Goal: Task Accomplishment & Management: Use online tool/utility

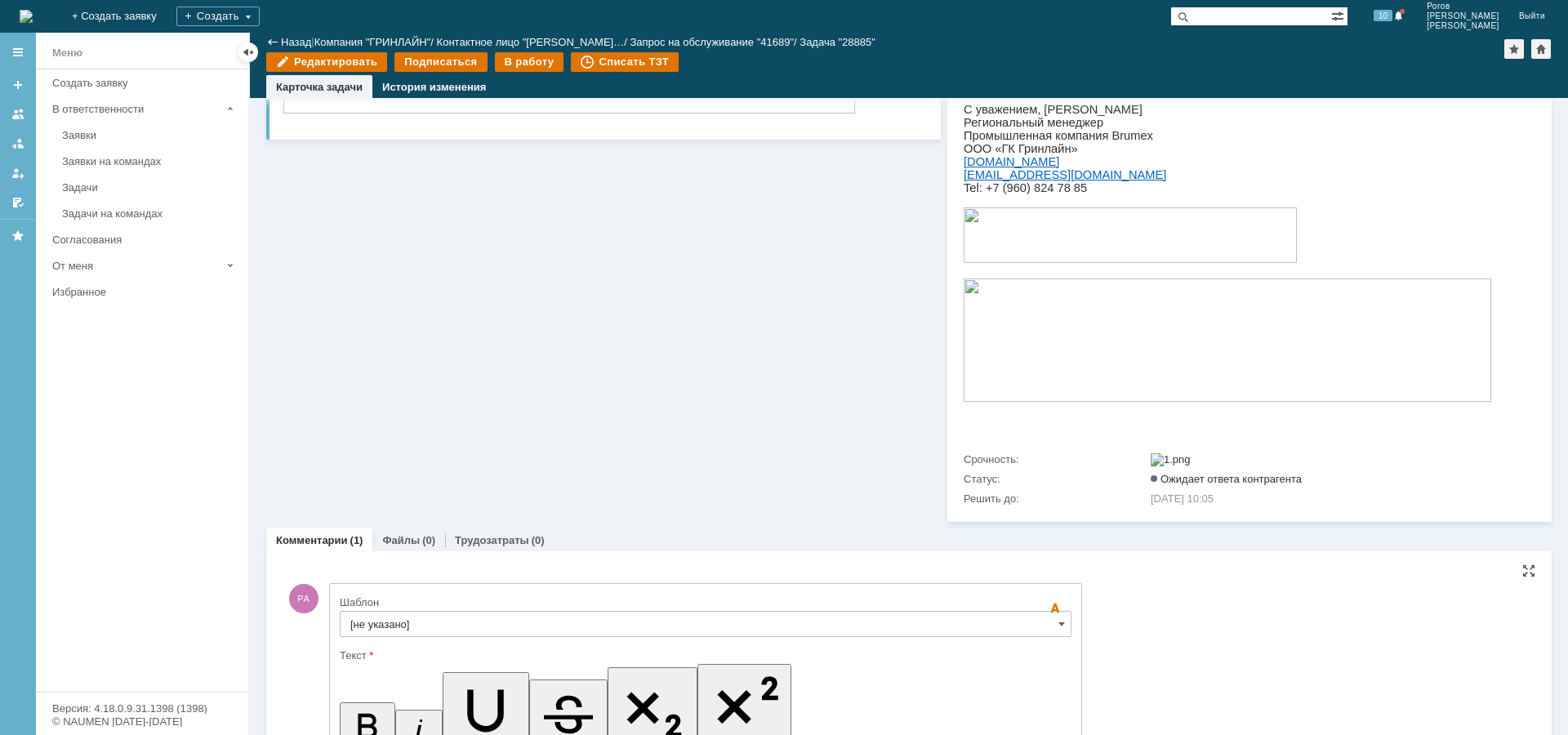
copy div "Прошу проверить работу и дать Обратную связь."
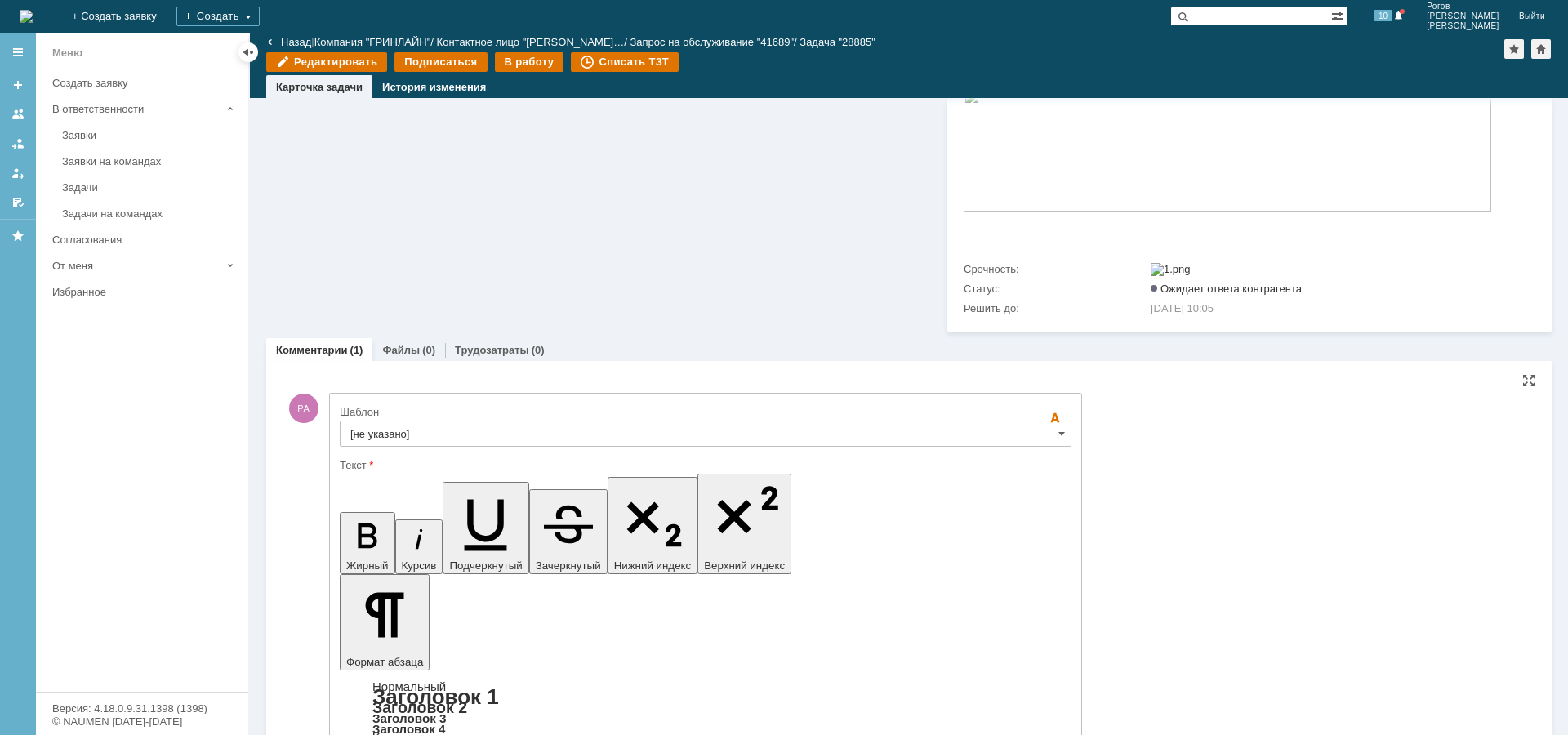
scroll to position [1234, 0]
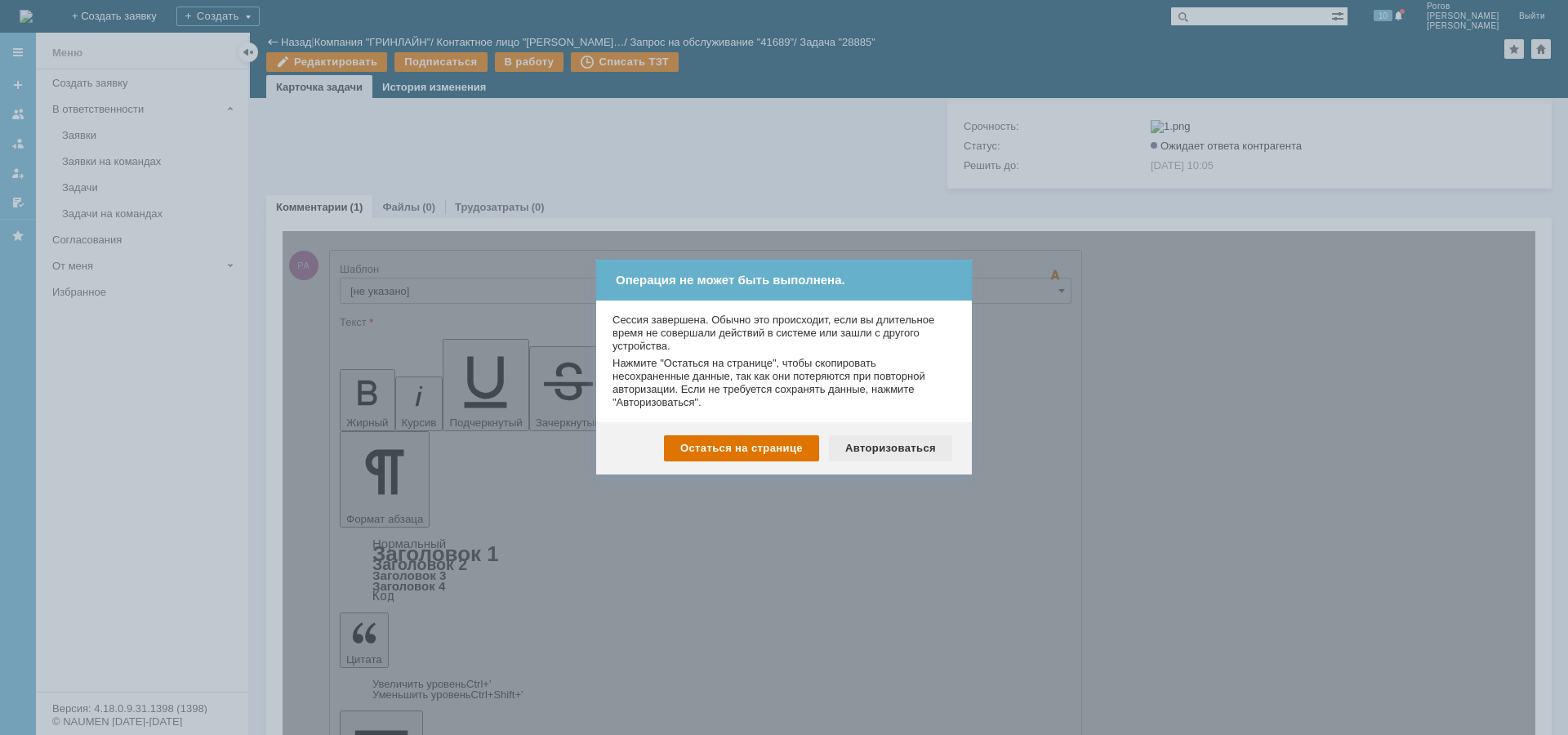
click at [880, 449] on div "Авторизоваться" at bounding box center [891, 448] width 124 height 26
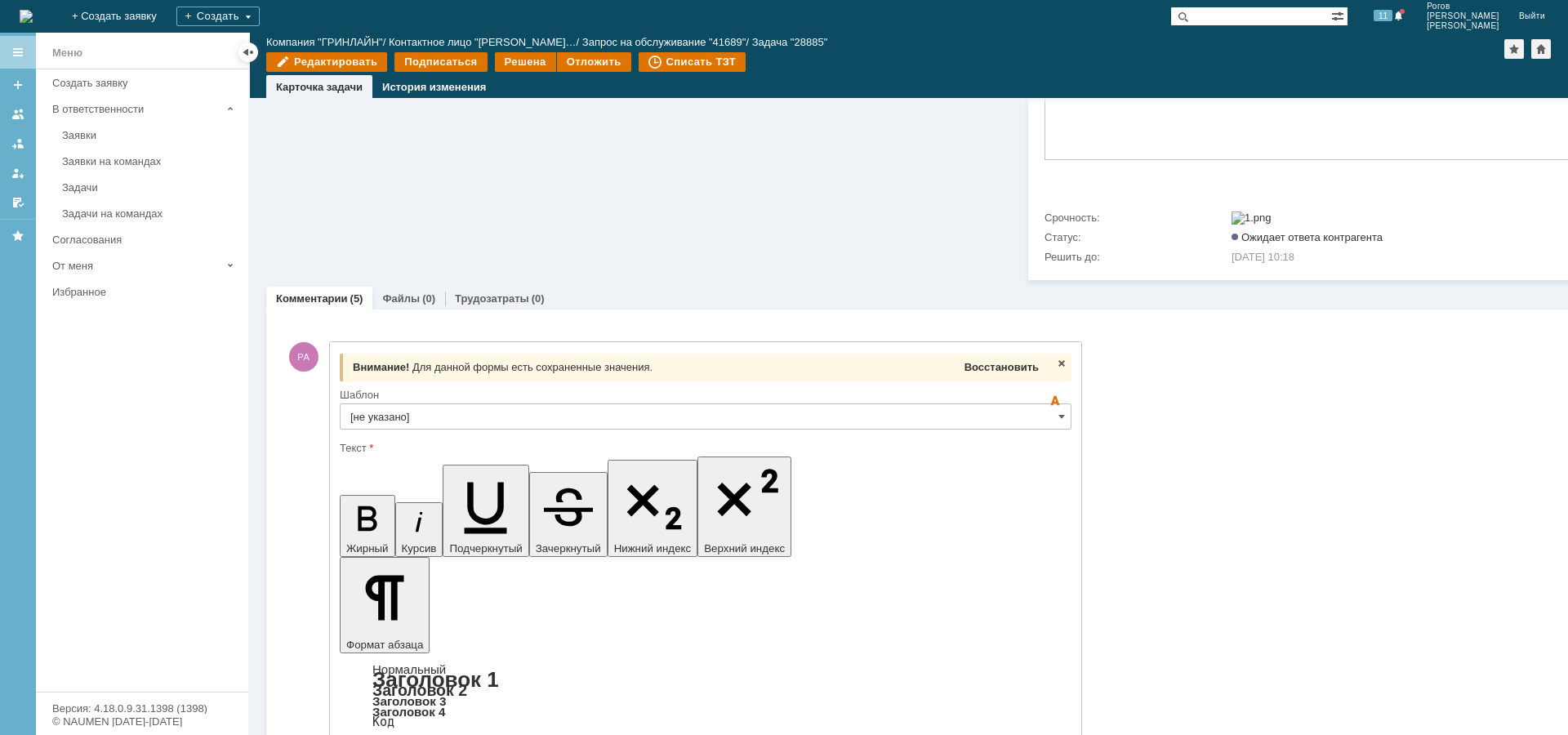
click at [1004, 373] on span "Восстановить" at bounding box center [1002, 367] width 75 height 12
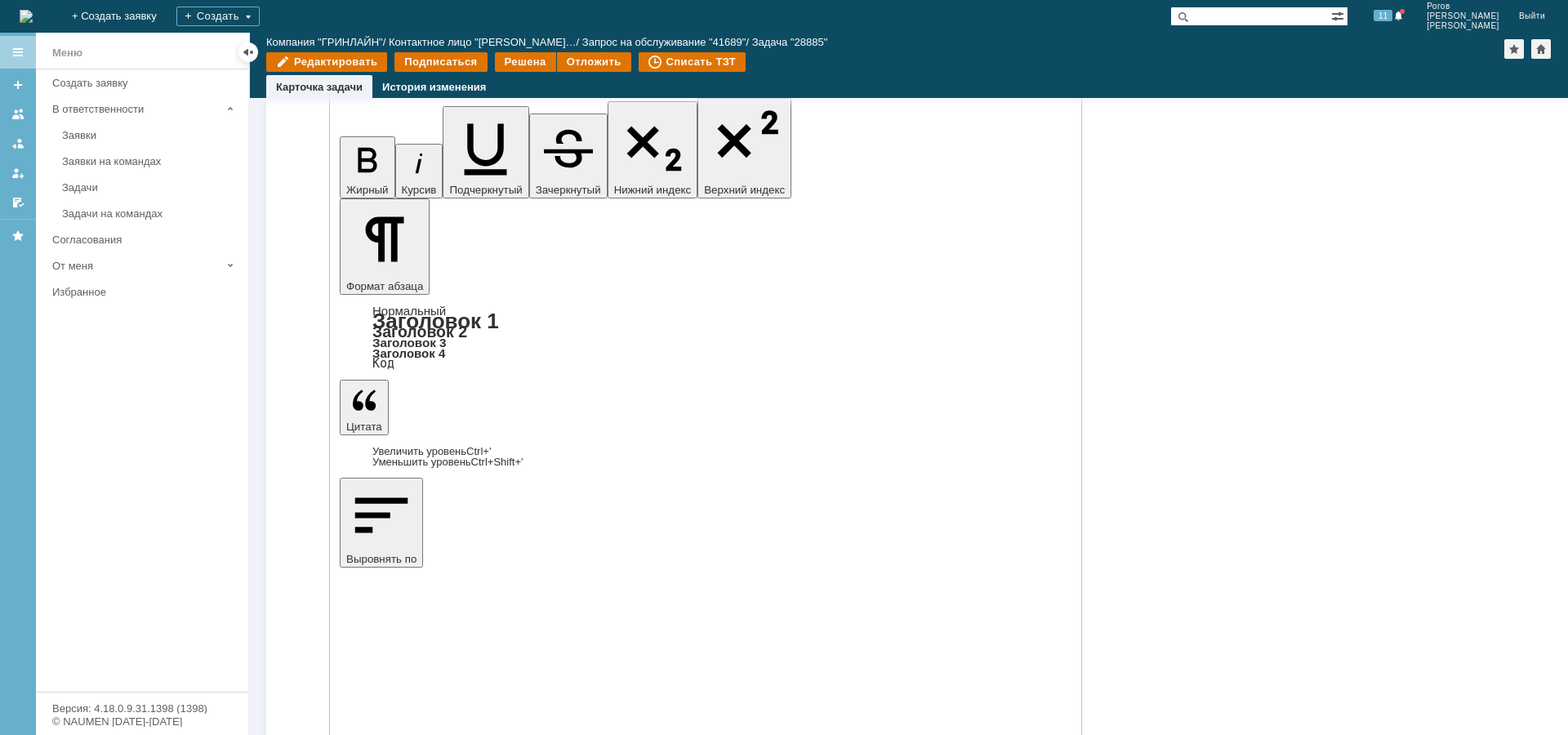
scroll to position [1470, 0]
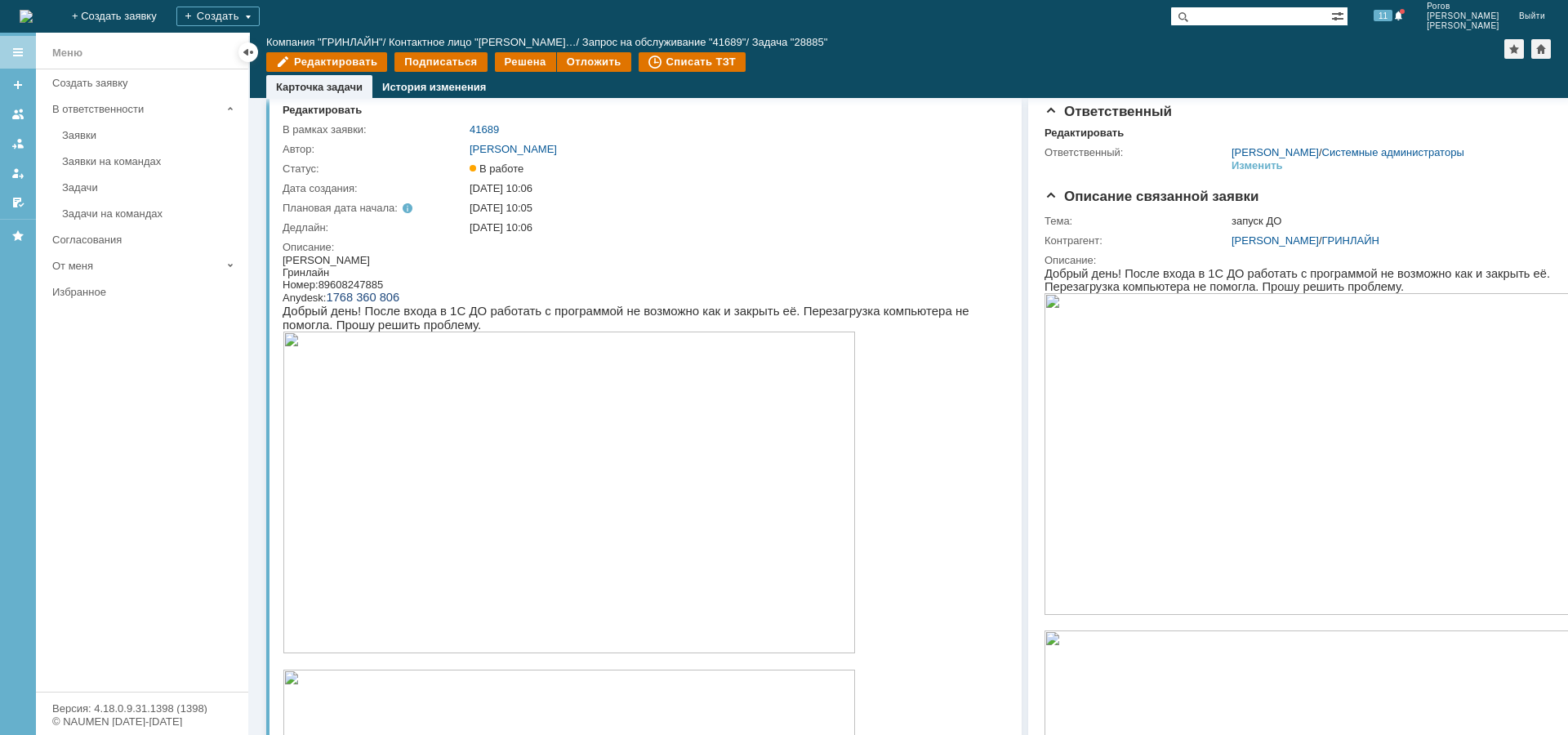
scroll to position [0, 0]
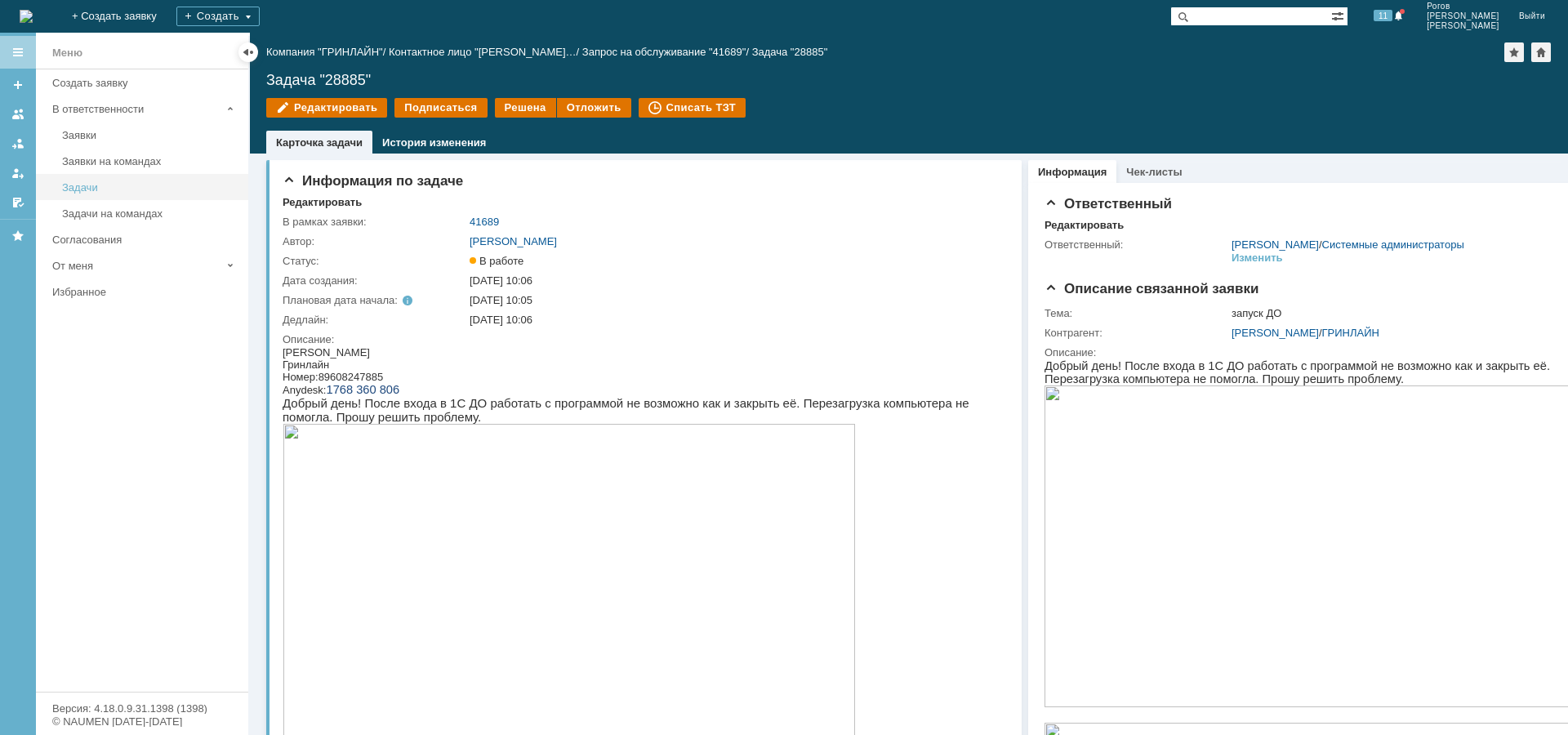
click at [70, 183] on div "Задачи" at bounding box center [150, 188] width 176 height 12
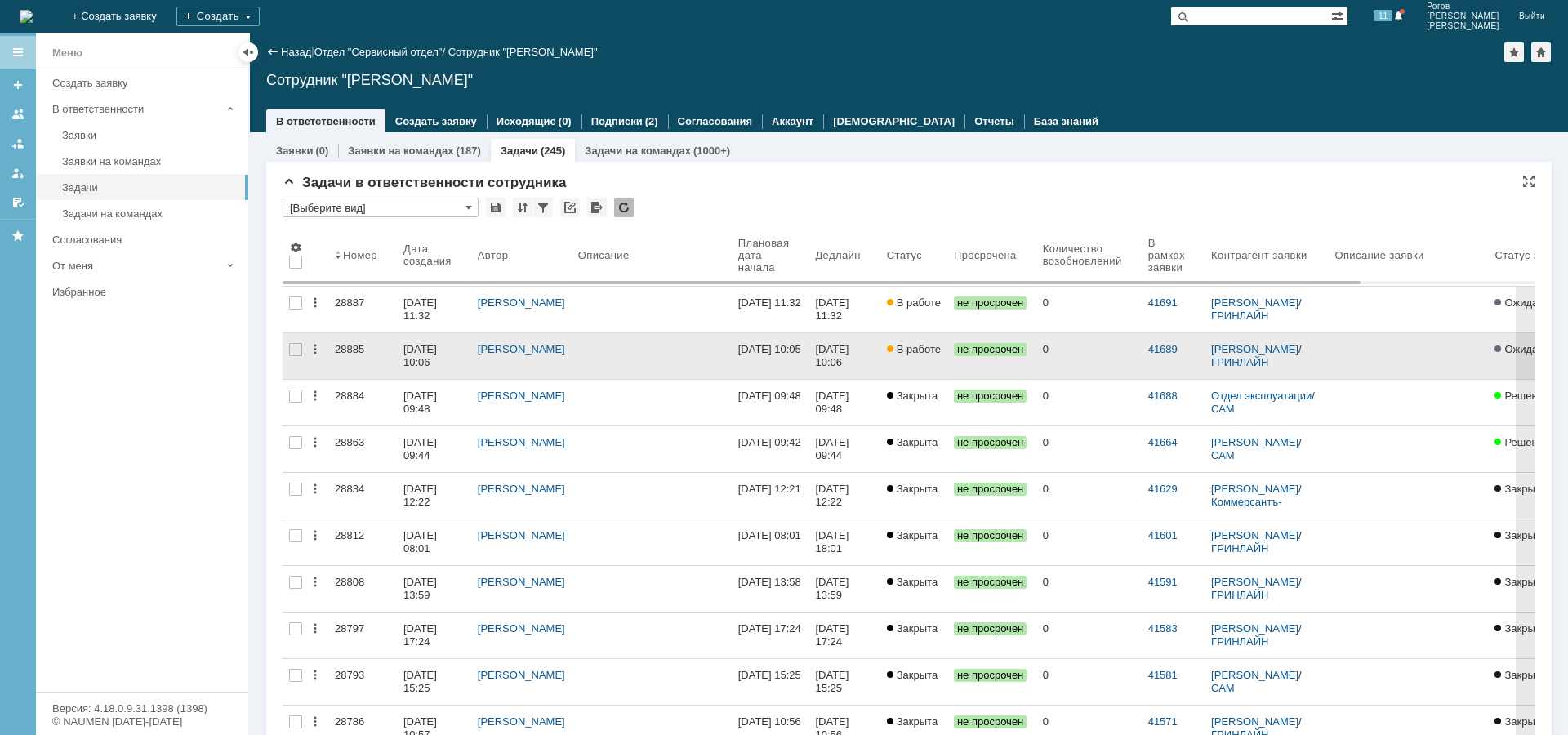
drag, startPoint x: 337, startPoint y: 295, endPoint x: 614, endPoint y: 359, distance: 284.3
click at [337, 295] on link "28887" at bounding box center [362, 308] width 68 height 45
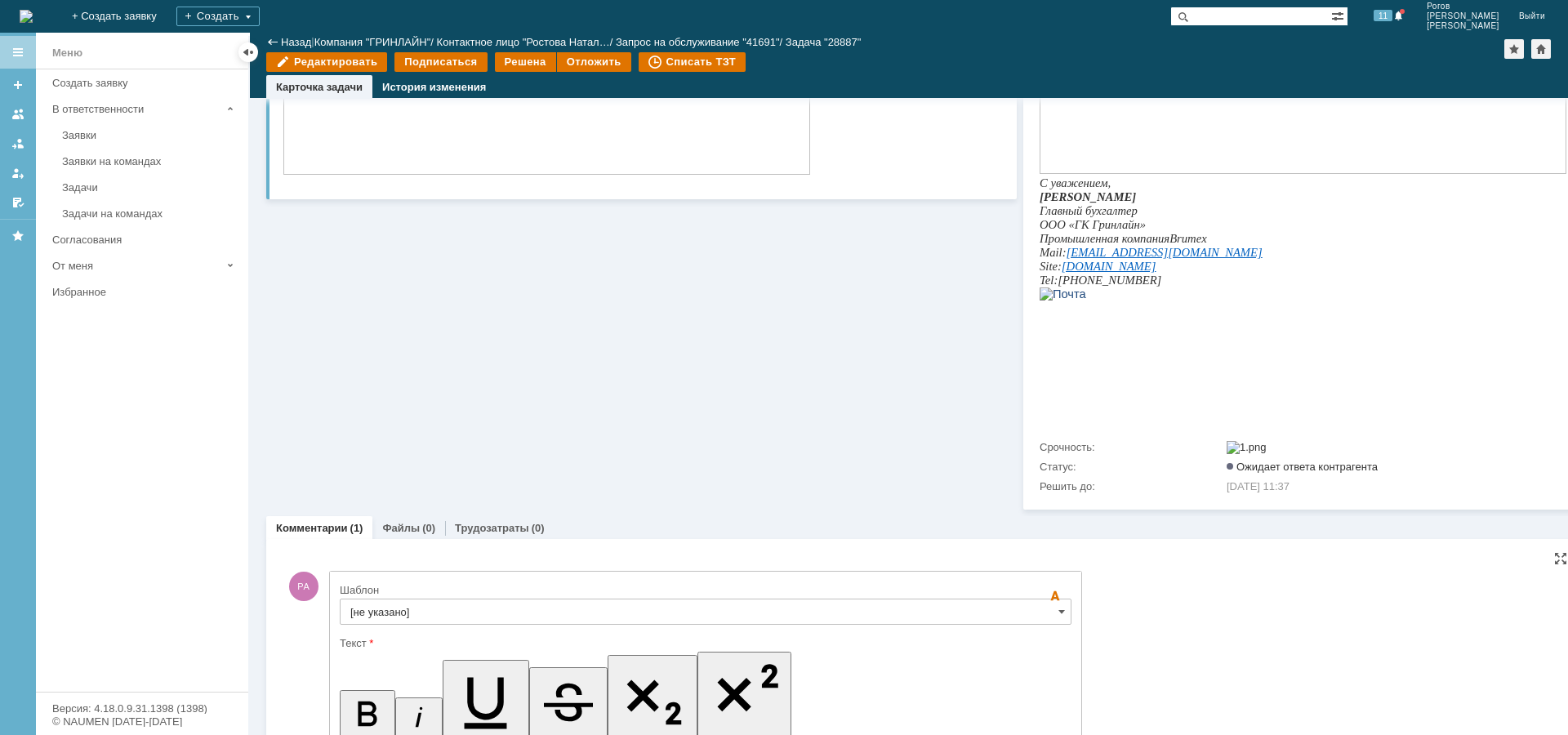
scroll to position [960, 0]
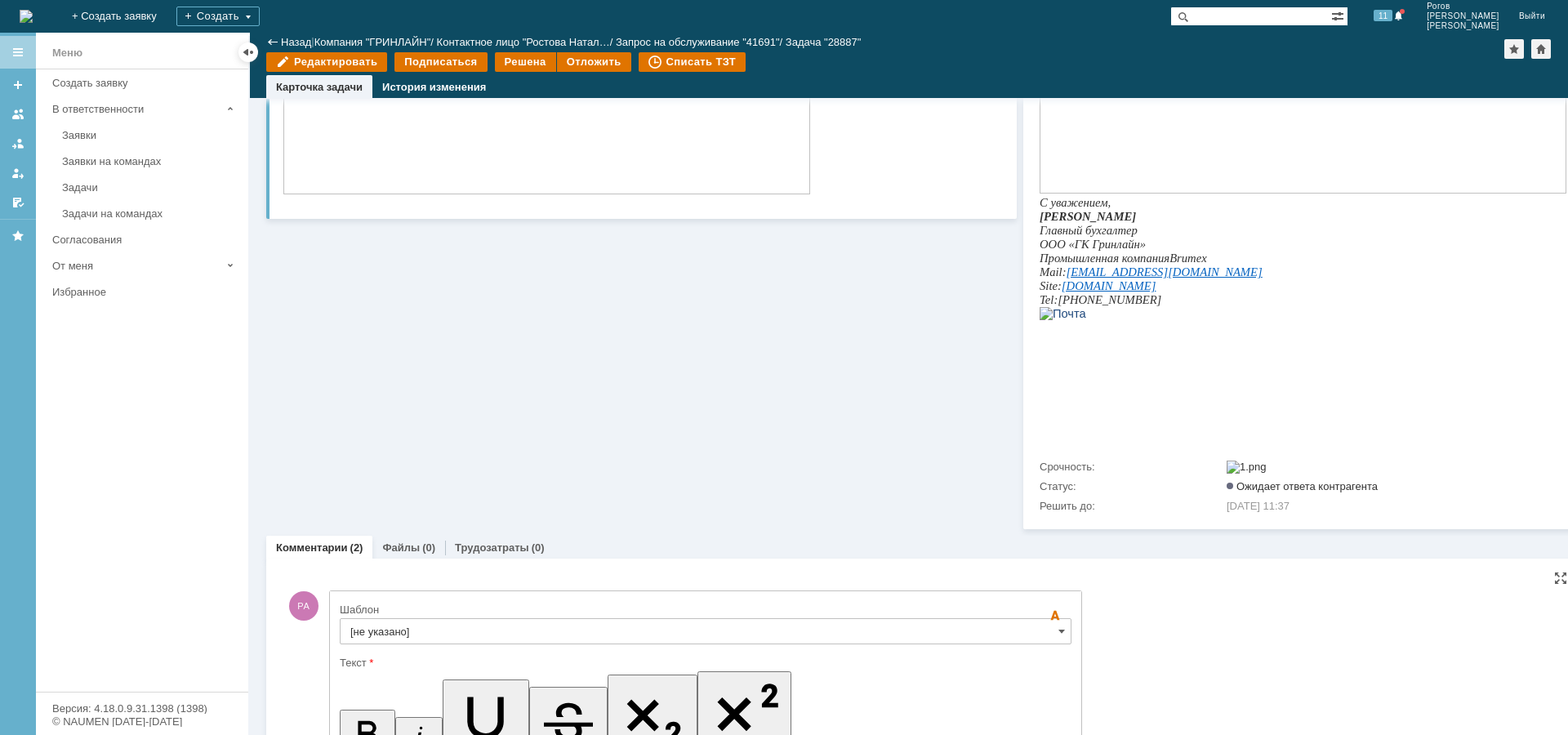
scroll to position [1015, 0]
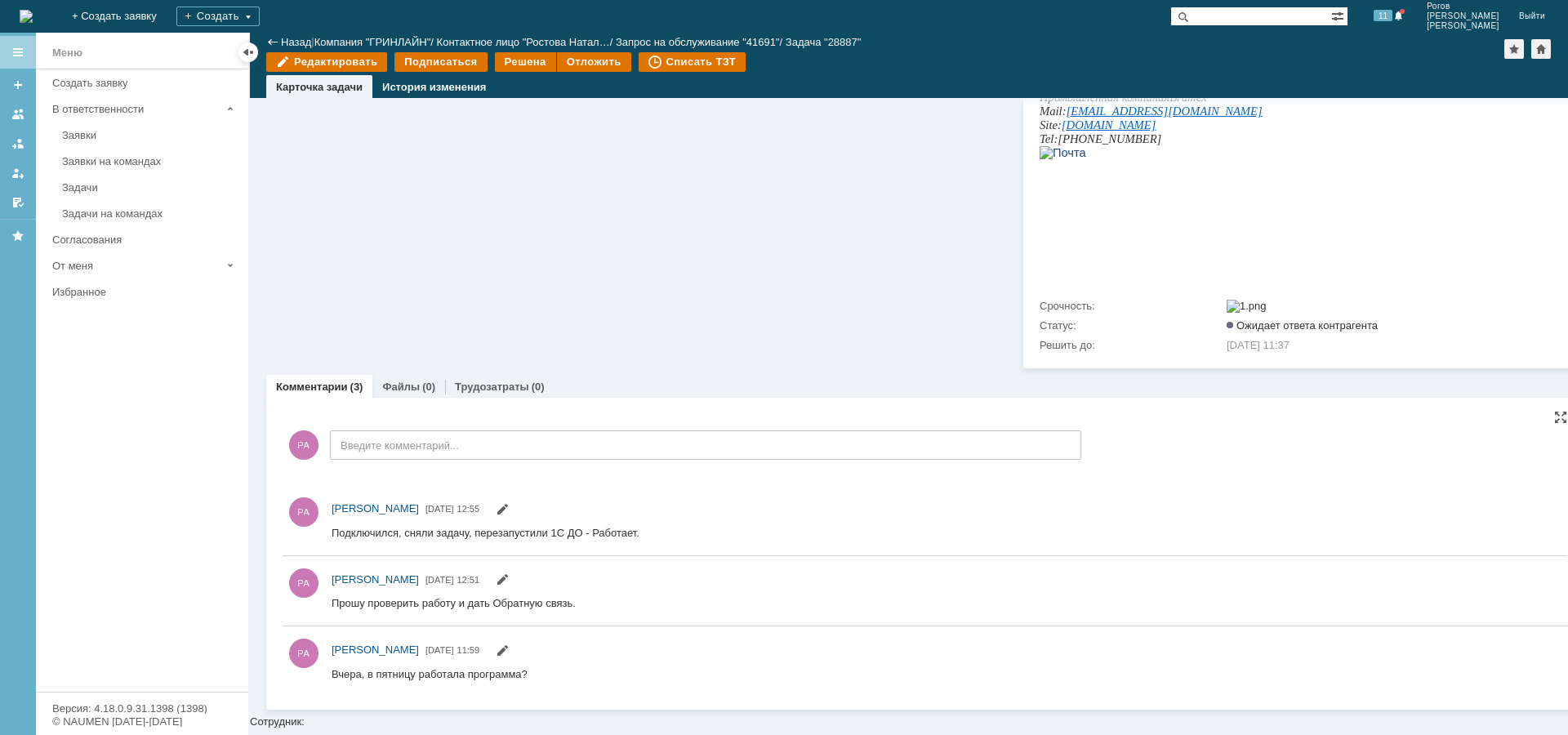
scroll to position [0, 0]
click at [489, 393] on link "Трудозатраты" at bounding box center [492, 387] width 75 height 12
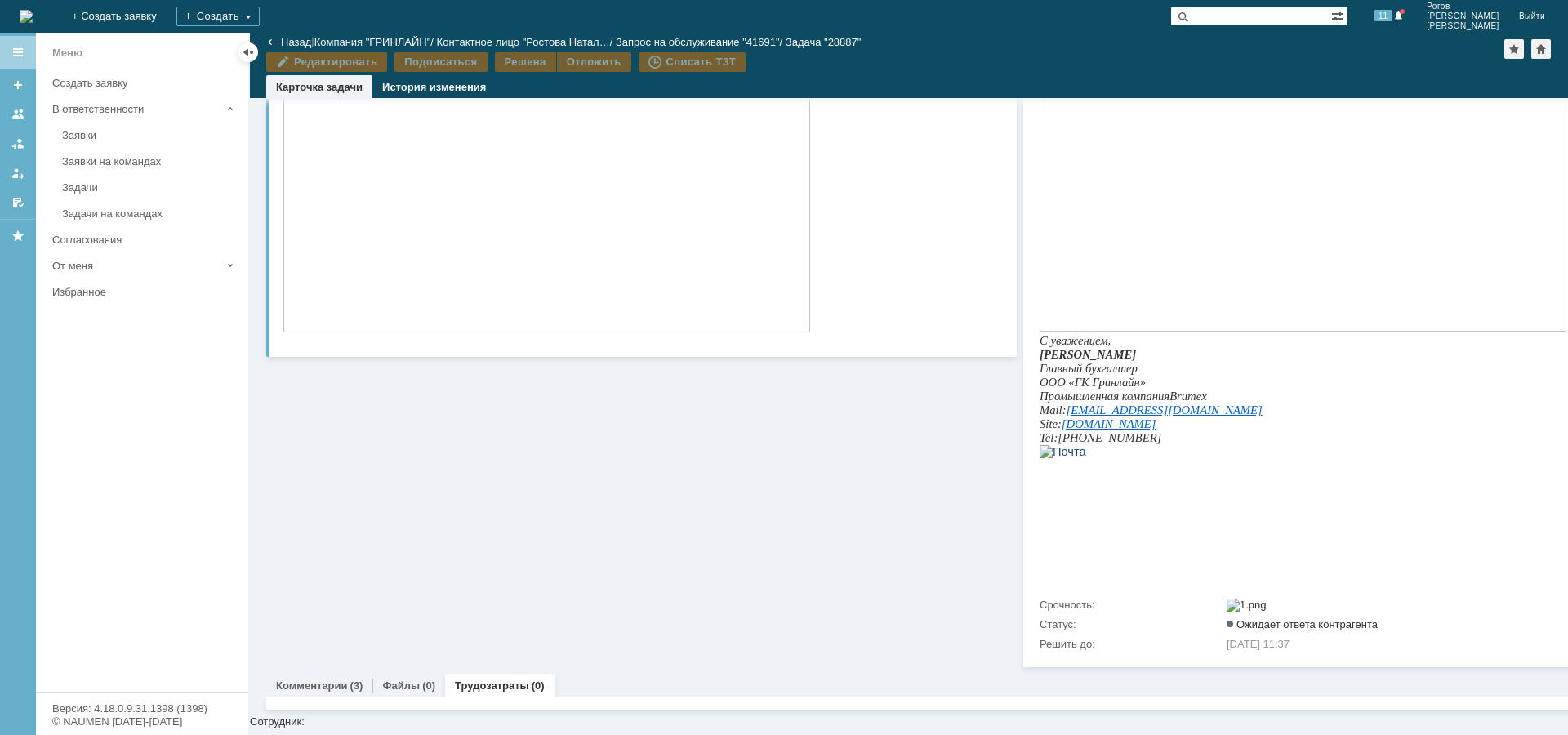
scroll to position [533, 0]
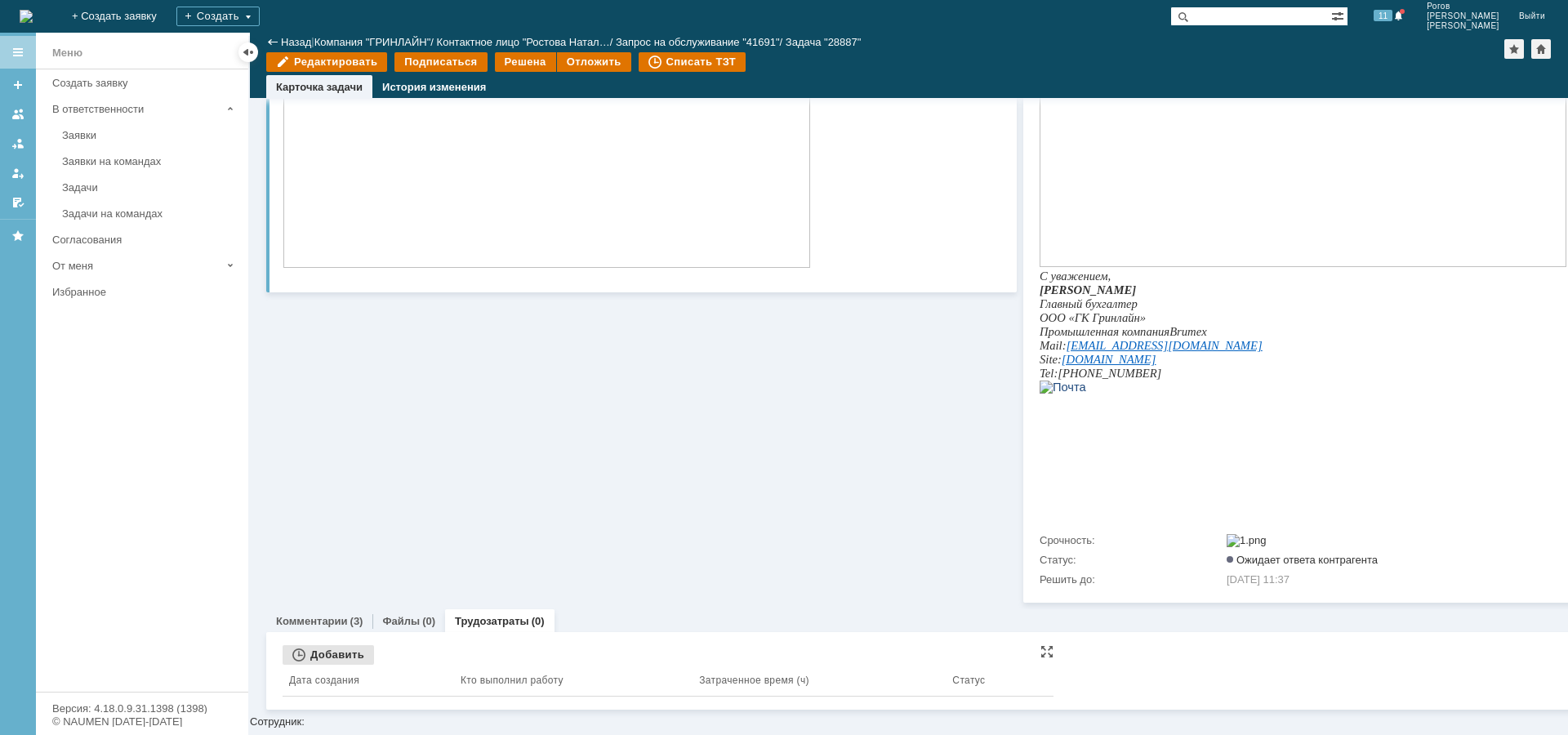
click at [337, 664] on div "Добавить" at bounding box center [328, 655] width 92 height 20
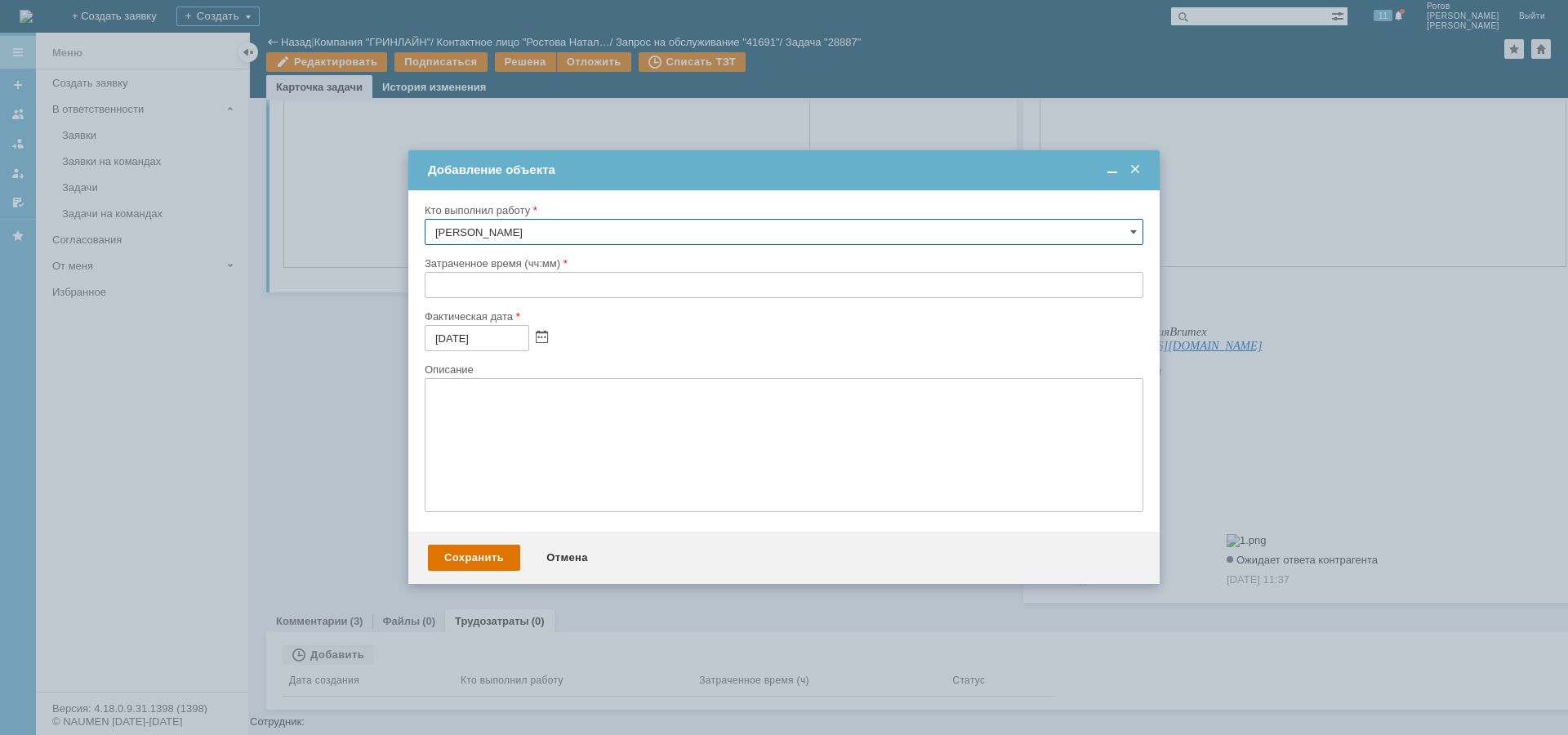
click at [484, 293] on input "text" at bounding box center [784, 284] width 719 height 26
type input "00:30"
click at [477, 569] on div "Сохранить" at bounding box center [474, 557] width 92 height 26
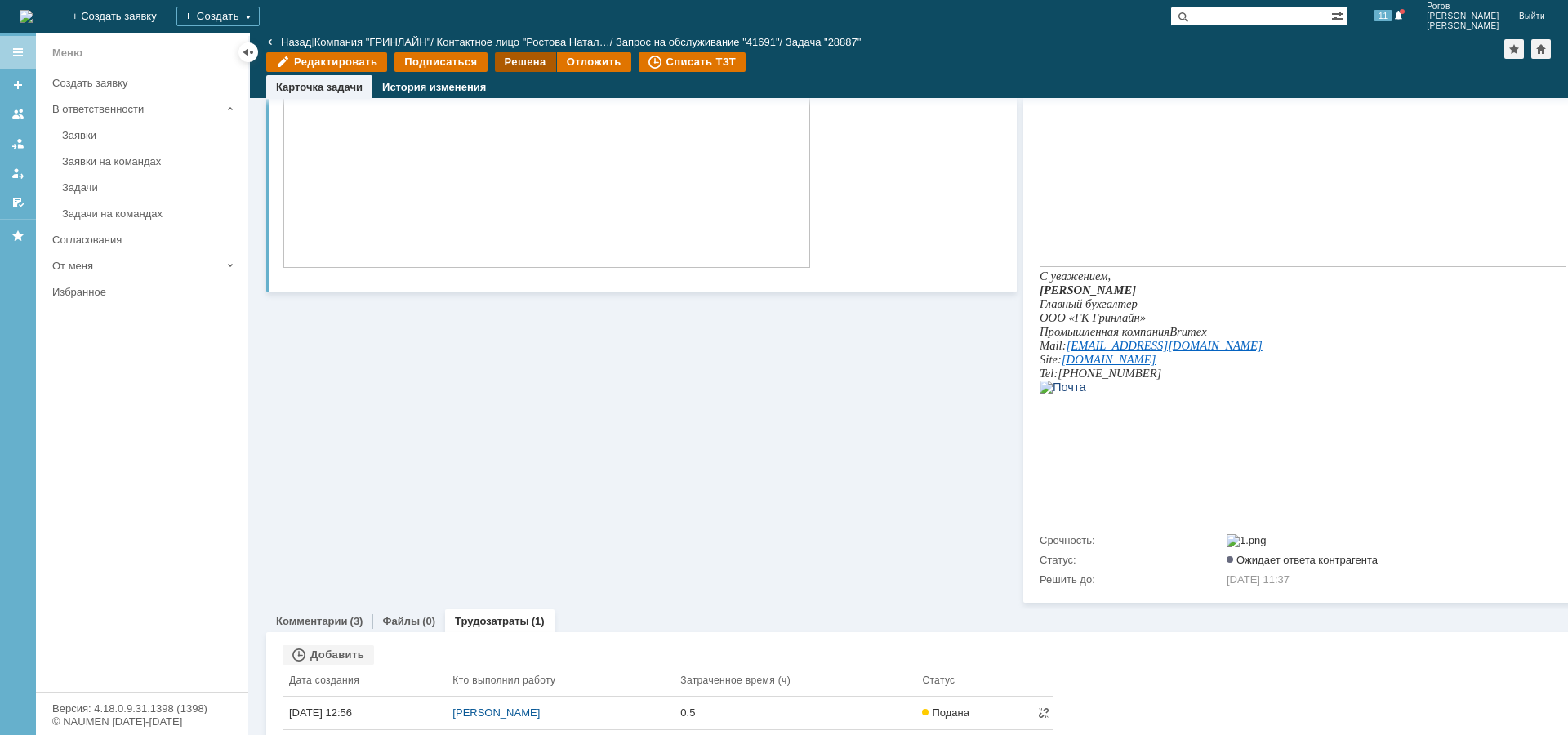
click at [524, 60] on div "Решена" at bounding box center [525, 62] width 61 height 20
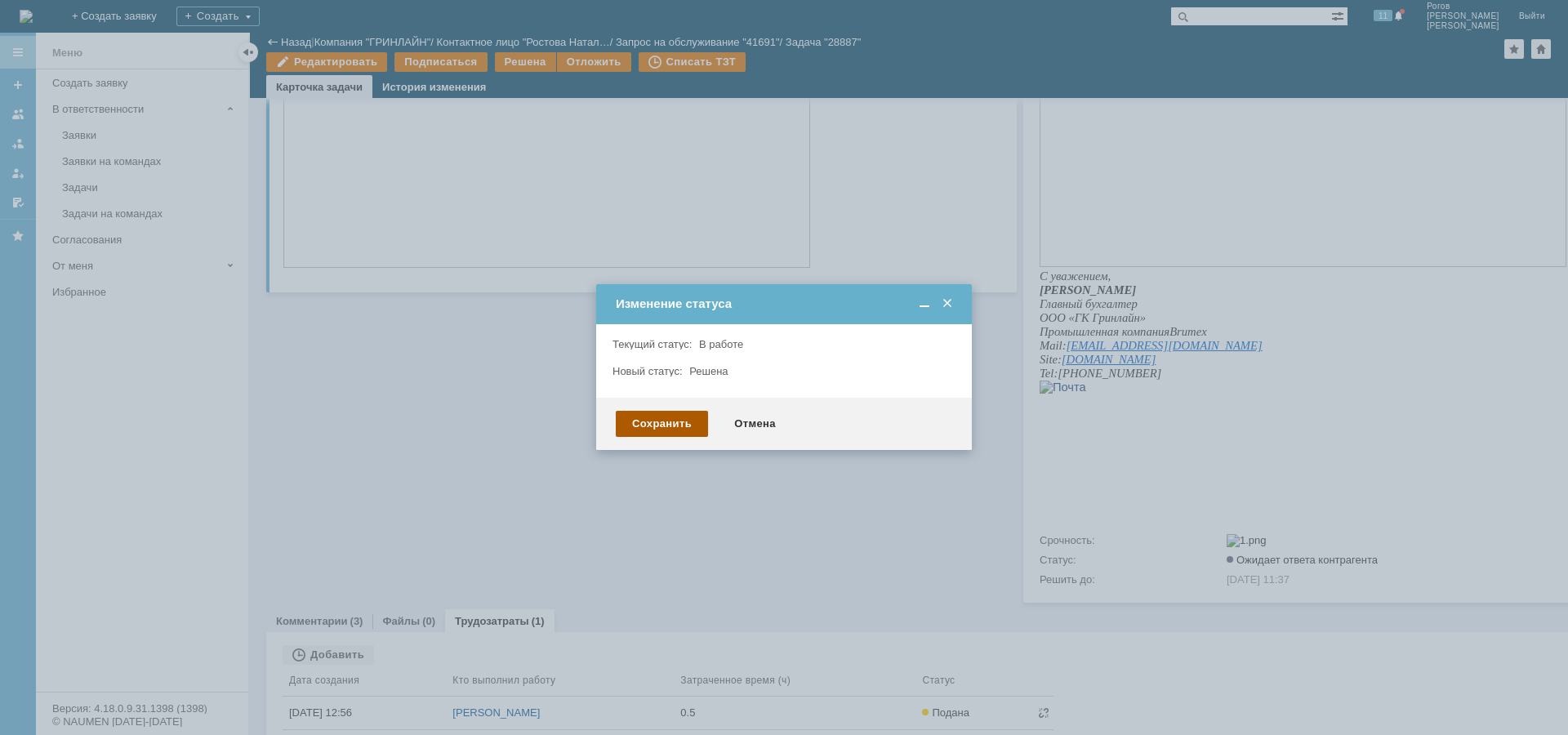
click at [663, 423] on div "Сохранить" at bounding box center [662, 423] width 92 height 26
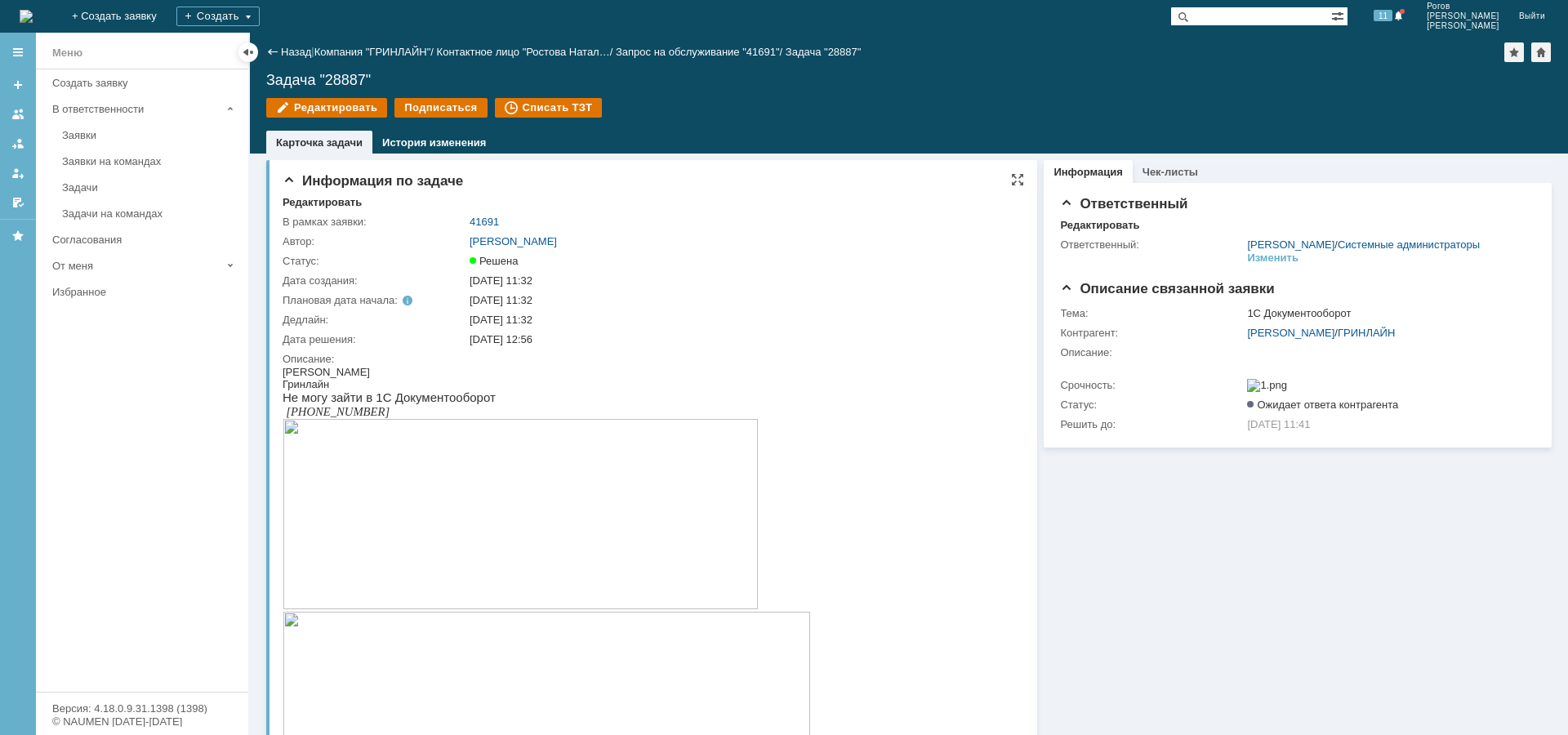
scroll to position [0, 0]
